Goal: Navigation & Orientation: Understand site structure

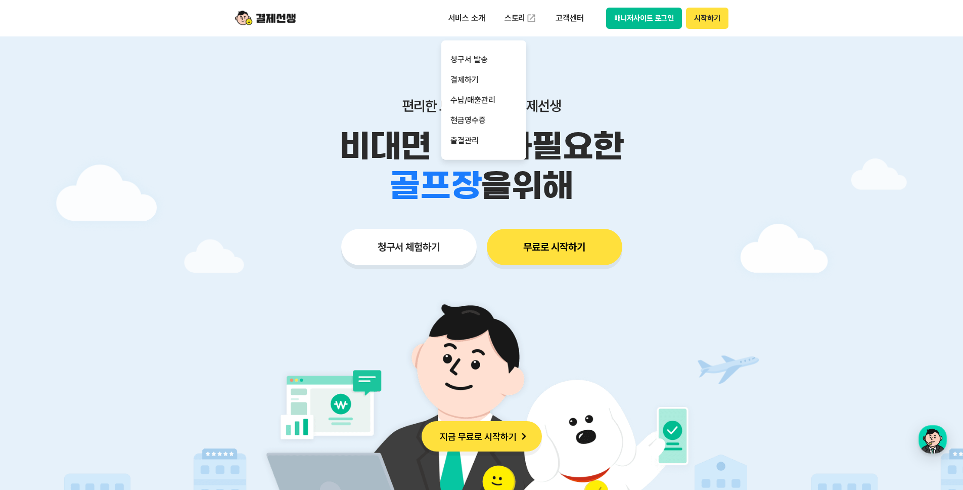
scroll to position [605, 0]
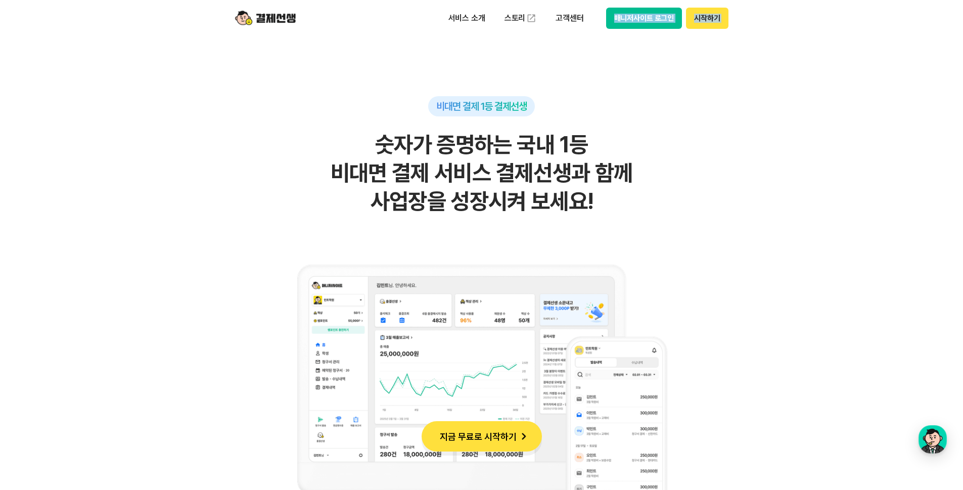
click at [253, 19] on img at bounding box center [265, 18] width 61 height 19
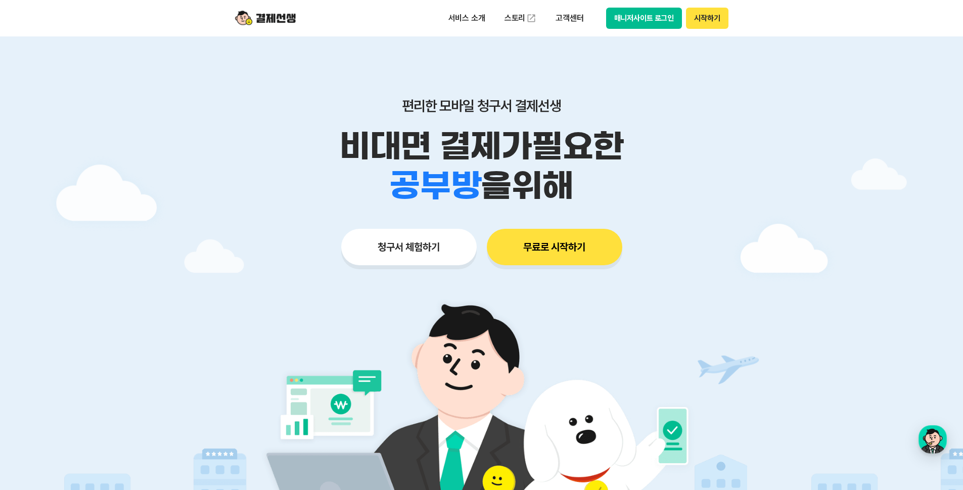
click at [469, 19] on p "서비스 소개" at bounding box center [467, 18] width 51 height 18
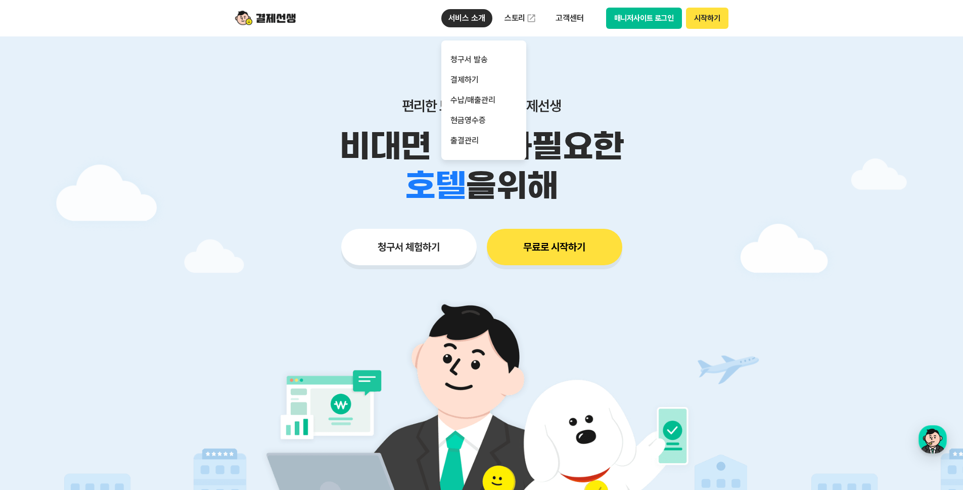
click at [478, 21] on p "서비스 소개" at bounding box center [467, 18] width 51 height 18
click at [573, 11] on p "고객센터" at bounding box center [570, 18] width 42 height 18
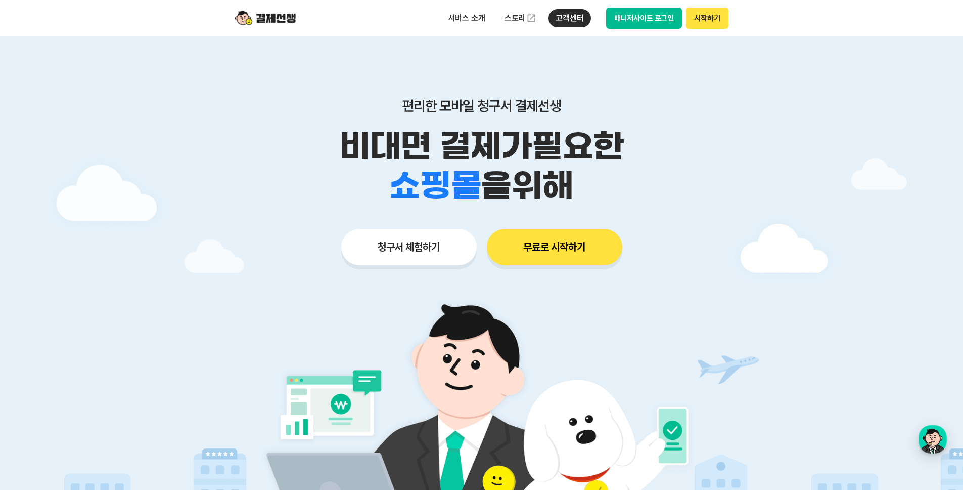
click at [291, 23] on img at bounding box center [265, 18] width 61 height 19
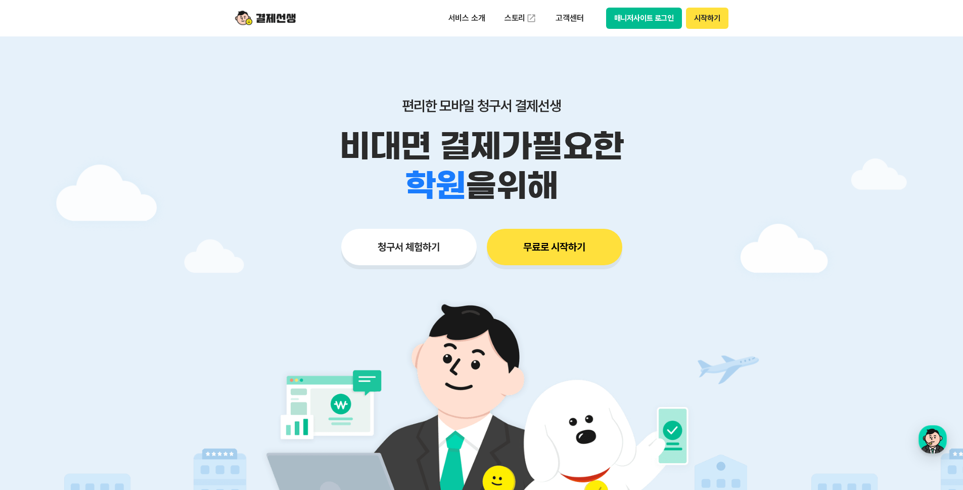
scroll to position [2, 0]
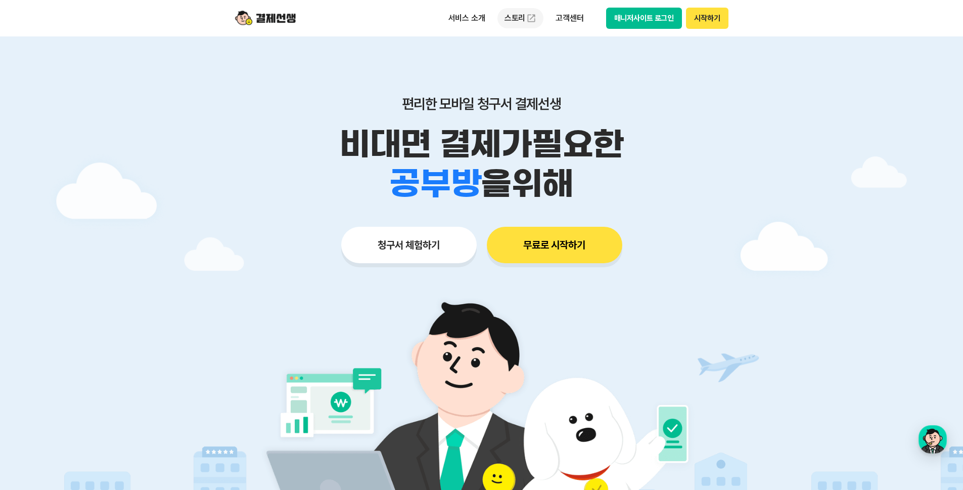
click at [529, 16] on img at bounding box center [532, 18] width 10 height 10
